Goal: Transaction & Acquisition: Purchase product/service

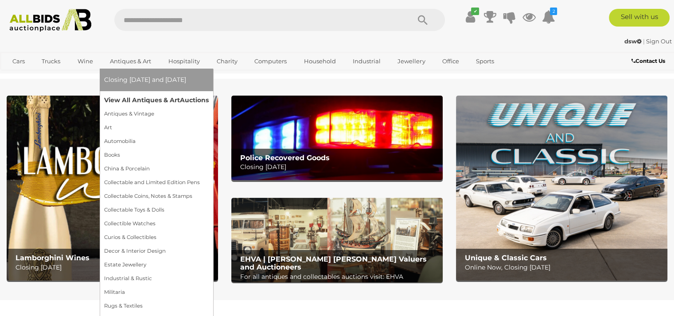
click at [148, 101] on link "View All Antiques & Art Auctions" at bounding box center [156, 100] width 105 height 14
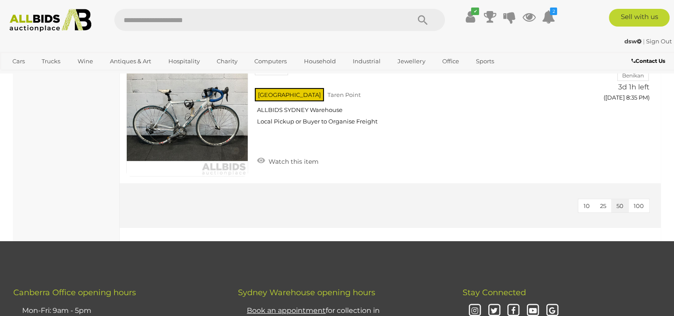
scroll to position [3056, 0]
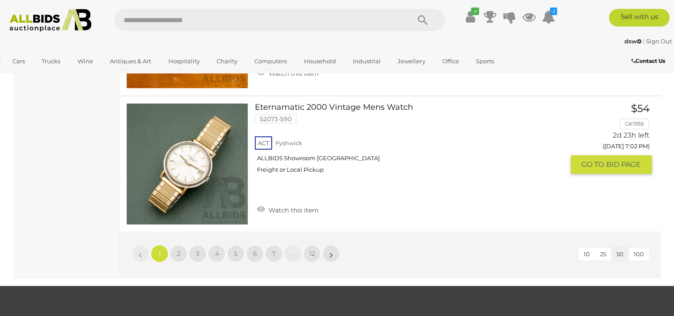
scroll to position [6955, 0]
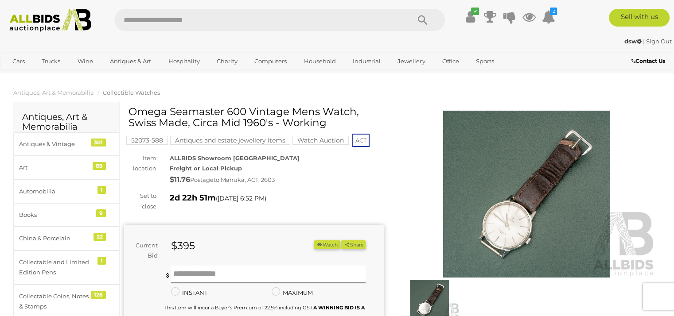
click at [502, 215] on img at bounding box center [527, 194] width 260 height 167
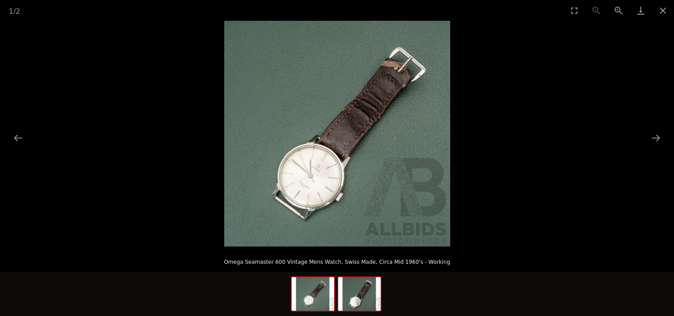
click at [358, 311] on div at bounding box center [359, 293] width 44 height 35
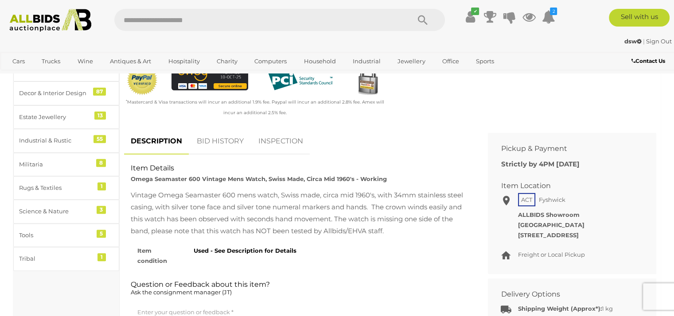
scroll to position [310, 0]
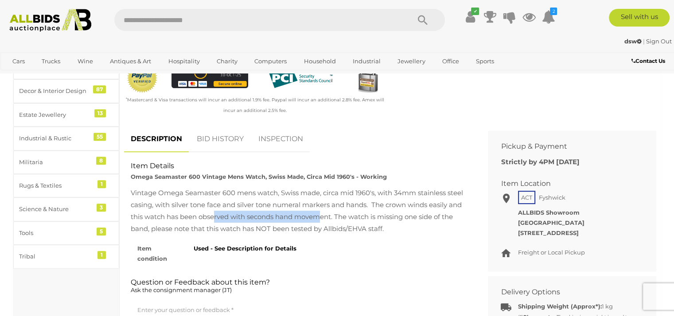
drag, startPoint x: 230, startPoint y: 217, endPoint x: 335, endPoint y: 224, distance: 104.7
click at [331, 224] on div "Vintage Omega Seamaster 600 mens watch, Swiss made, circa mid 1960's, with 34mm…" at bounding box center [299, 211] width 337 height 48
drag, startPoint x: 335, startPoint y: 224, endPoint x: 359, endPoint y: 231, distance: 24.9
click at [359, 231] on div "Vintage Omega Seamaster 600 mens watch, Swiss made, circa mid 1960's, with 34mm…" at bounding box center [299, 211] width 337 height 48
drag, startPoint x: 220, startPoint y: 232, endPoint x: 291, endPoint y: 231, distance: 70.9
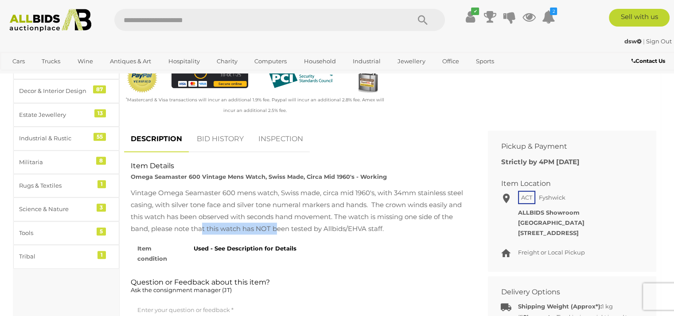
click at [291, 231] on div "Vintage Omega Seamaster 600 mens watch, Swiss made, circa mid 1960's, with 34mm…" at bounding box center [299, 211] width 337 height 48
drag, startPoint x: 291, startPoint y: 231, endPoint x: 333, endPoint y: 238, distance: 42.8
click at [333, 238] on div "DESCRIPTION BID HISTORY INSPECTION Item Details Omega Seamaster 600 Vintage Men…" at bounding box center [299, 244] width 364 height 236
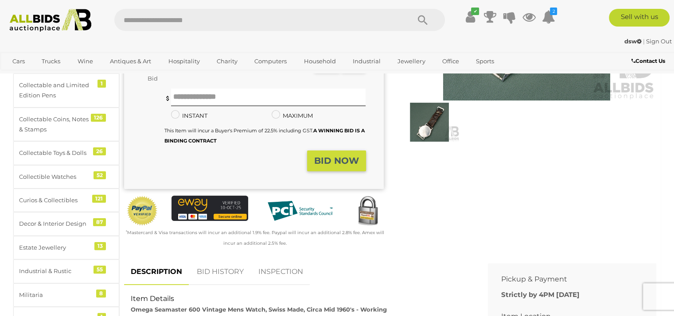
scroll to position [0, 0]
